Goal: Task Accomplishment & Management: Manage account settings

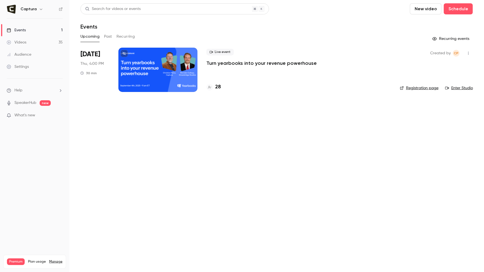
click at [216, 63] on p "Turn yearbooks into your revenue powerhouse" at bounding box center [261, 63] width 110 height 7
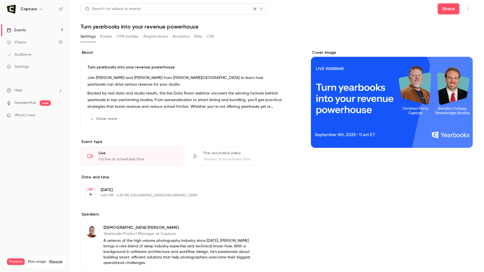
click at [150, 34] on button "Registrations" at bounding box center [155, 36] width 25 height 9
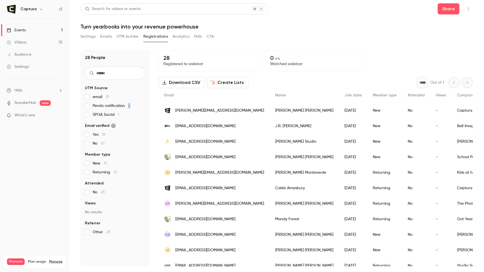
drag, startPoint x: 129, startPoint y: 105, endPoint x: 132, endPoint y: 105, distance: 2.8
click at [132, 105] on label "Pendo notification 6" at bounding box center [115, 106] width 60 height 6
click at [127, 247] on div "28 People UTM Source email 19 Pendo notification 6 SPOA Social 1 Email verified…" at bounding box center [114, 158] width 69 height 217
